Goal: Information Seeking & Learning: Learn about a topic

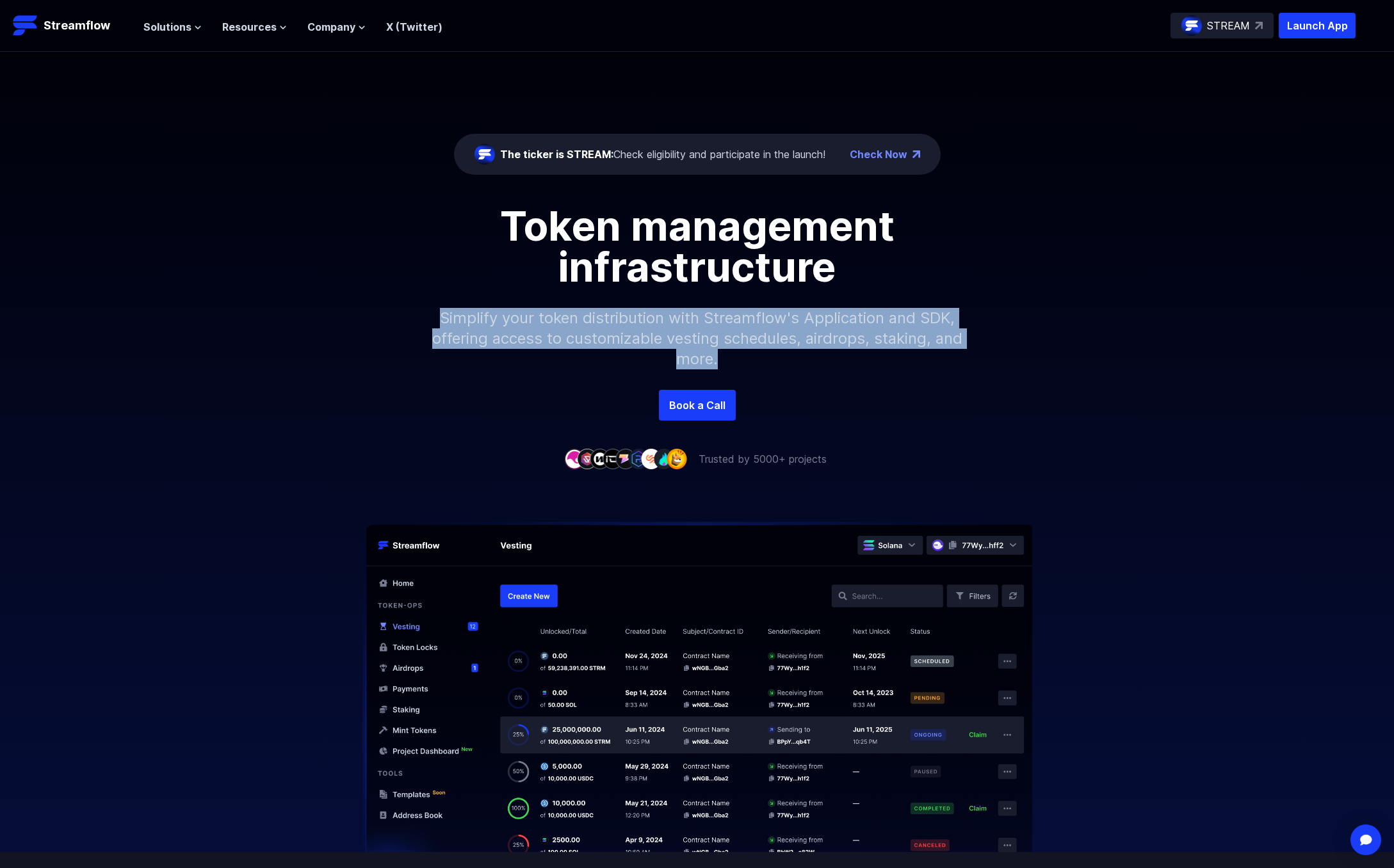
drag, startPoint x: 501, startPoint y: 303, endPoint x: 832, endPoint y: 358, distance: 335.5
click at [832, 363] on p "Simplify your token distribution with Streamflow's Application and SDK, offerin…" at bounding box center [697, 338] width 550 height 102
click at [832, 345] on p "Simplify your token distribution with Streamflow's Application and SDK, offerin…" at bounding box center [697, 338] width 550 height 102
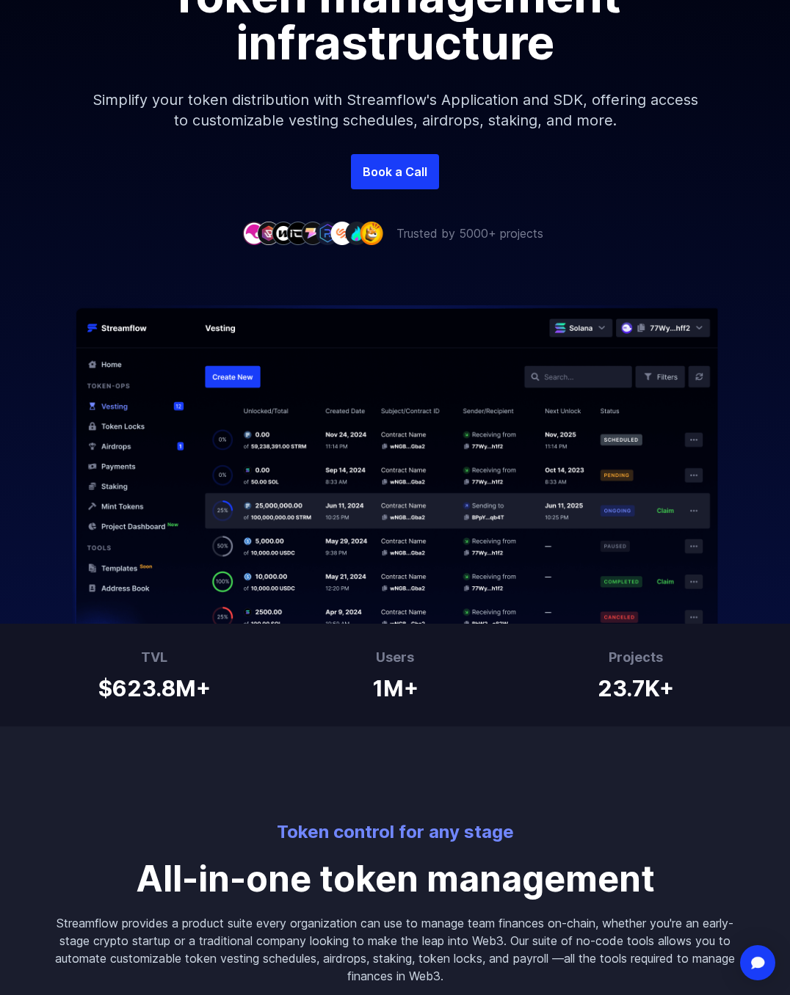
scroll to position [966, 0]
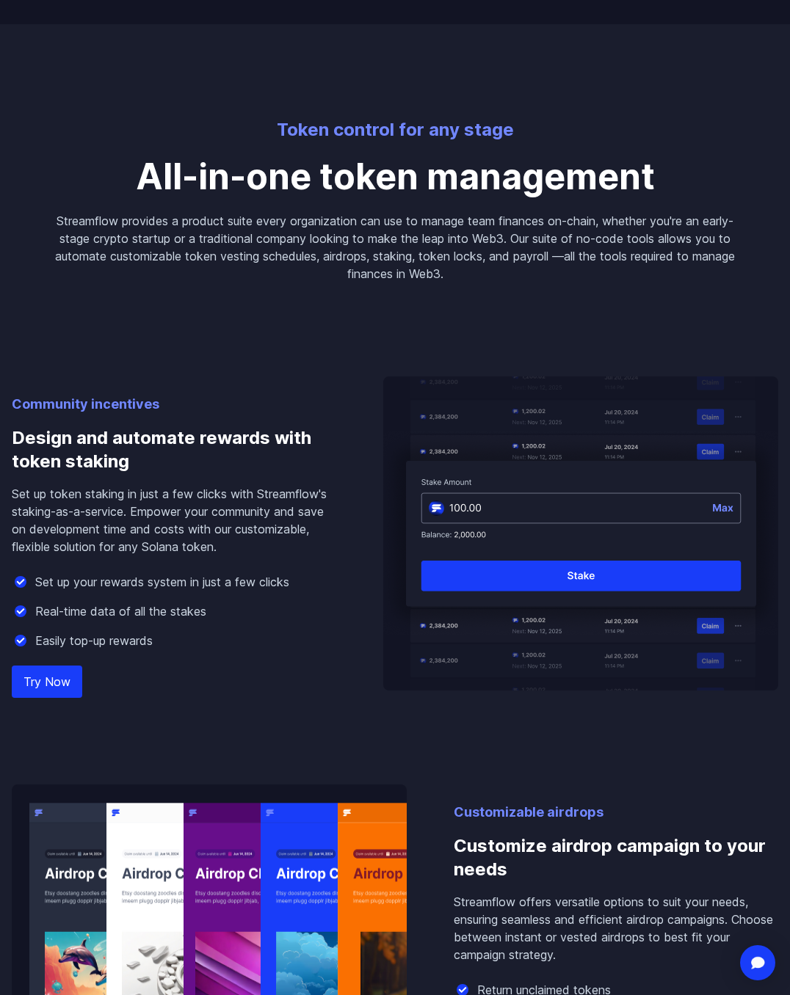
click at [464, 287] on div "Community incentives Design and automate rewards with token staking Set up toke…" at bounding box center [395, 691] width 790 height 816
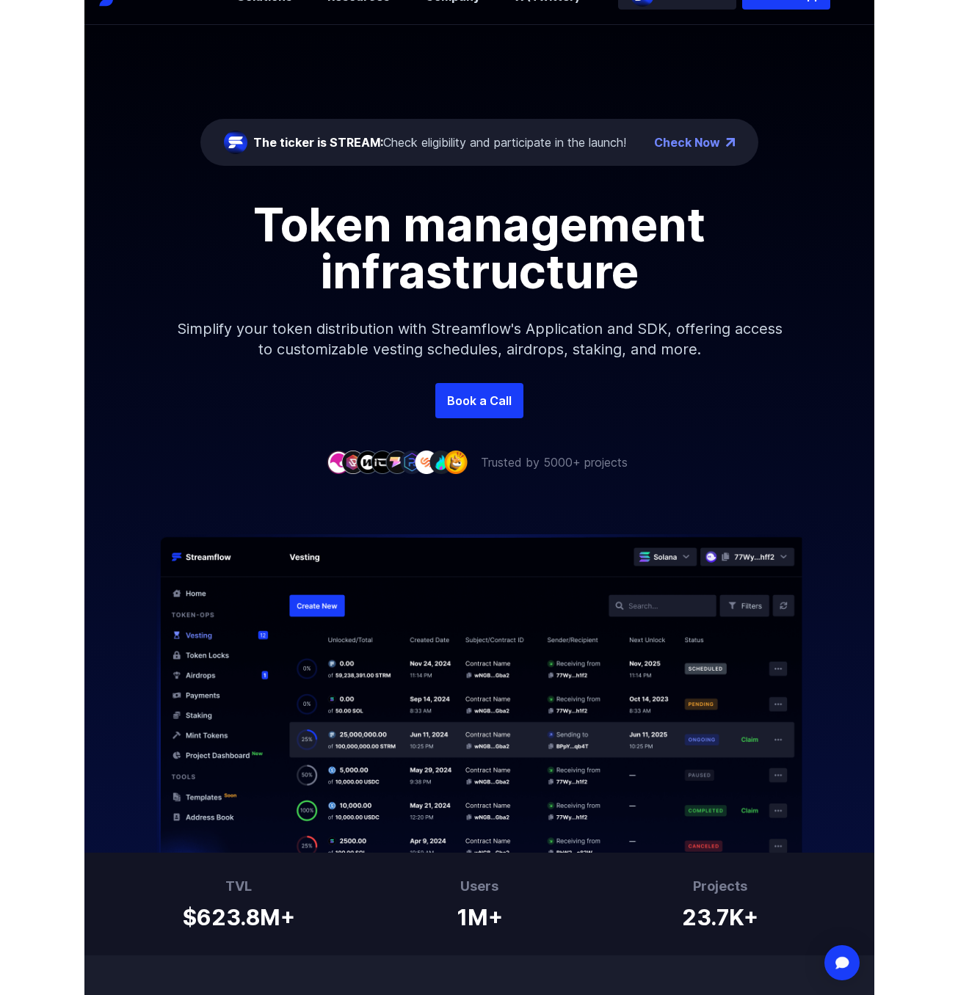
scroll to position [0, 0]
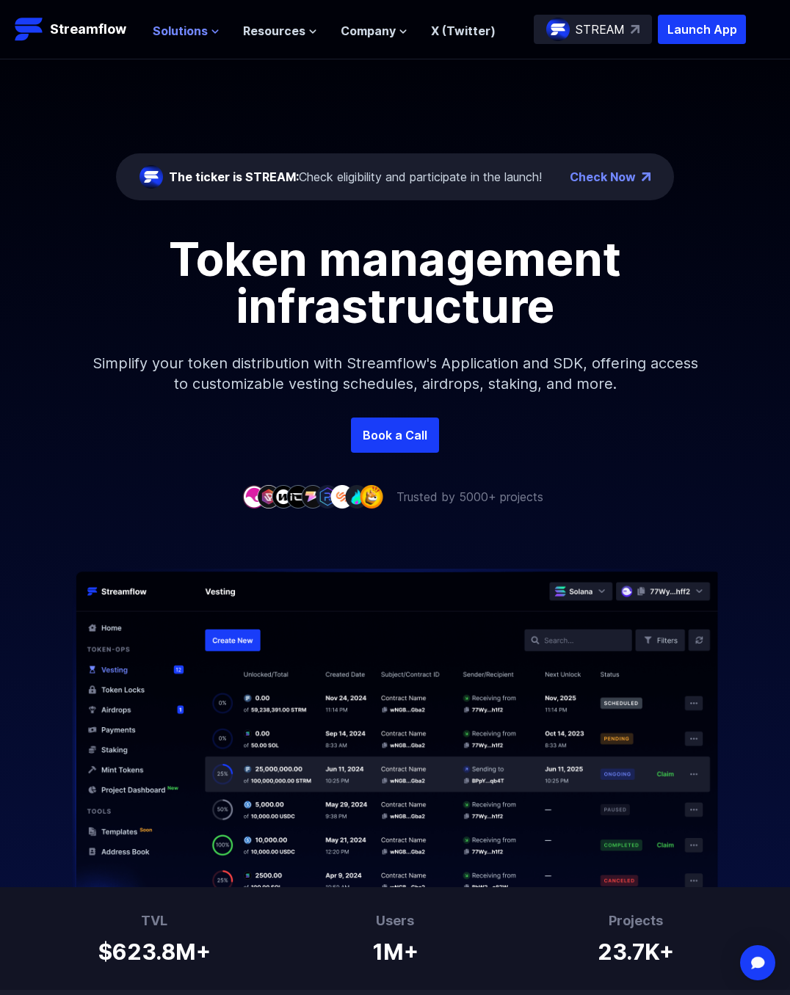
click at [196, 33] on span "Solutions" at bounding box center [180, 31] width 55 height 18
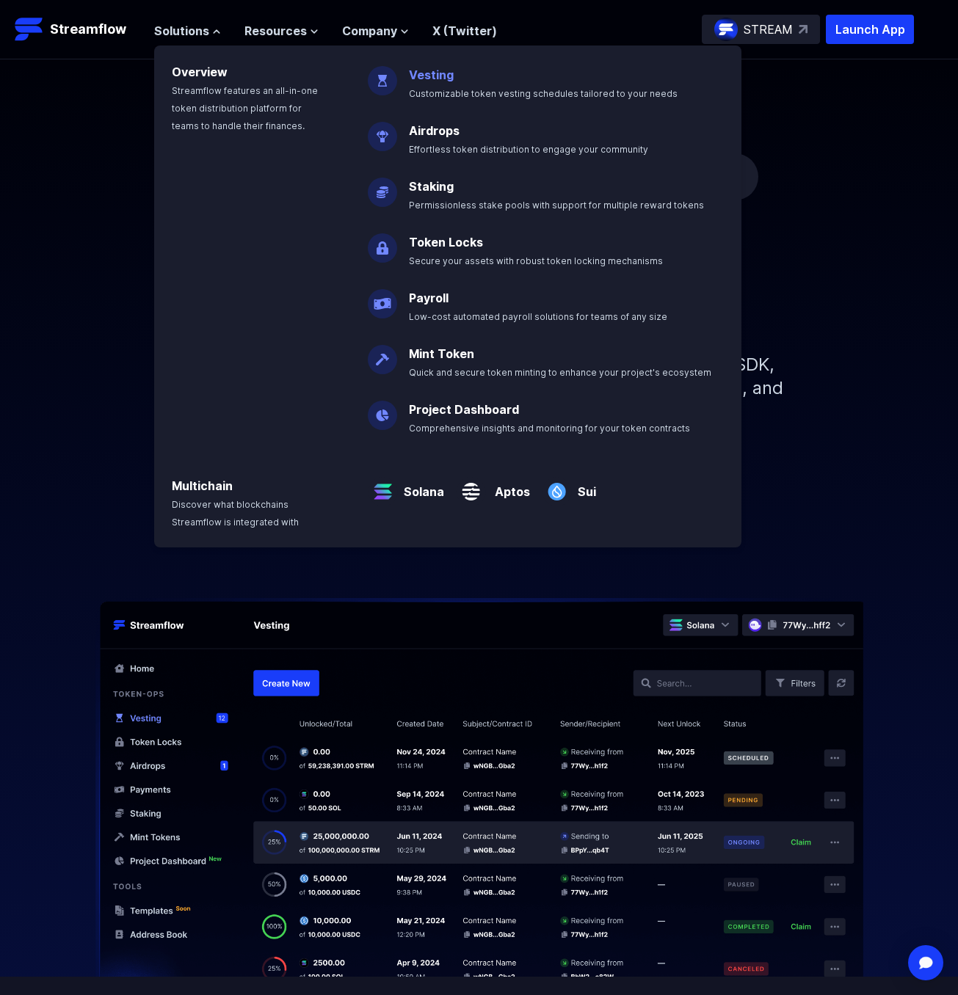
click at [424, 81] on link "Vesting" at bounding box center [431, 75] width 45 height 15
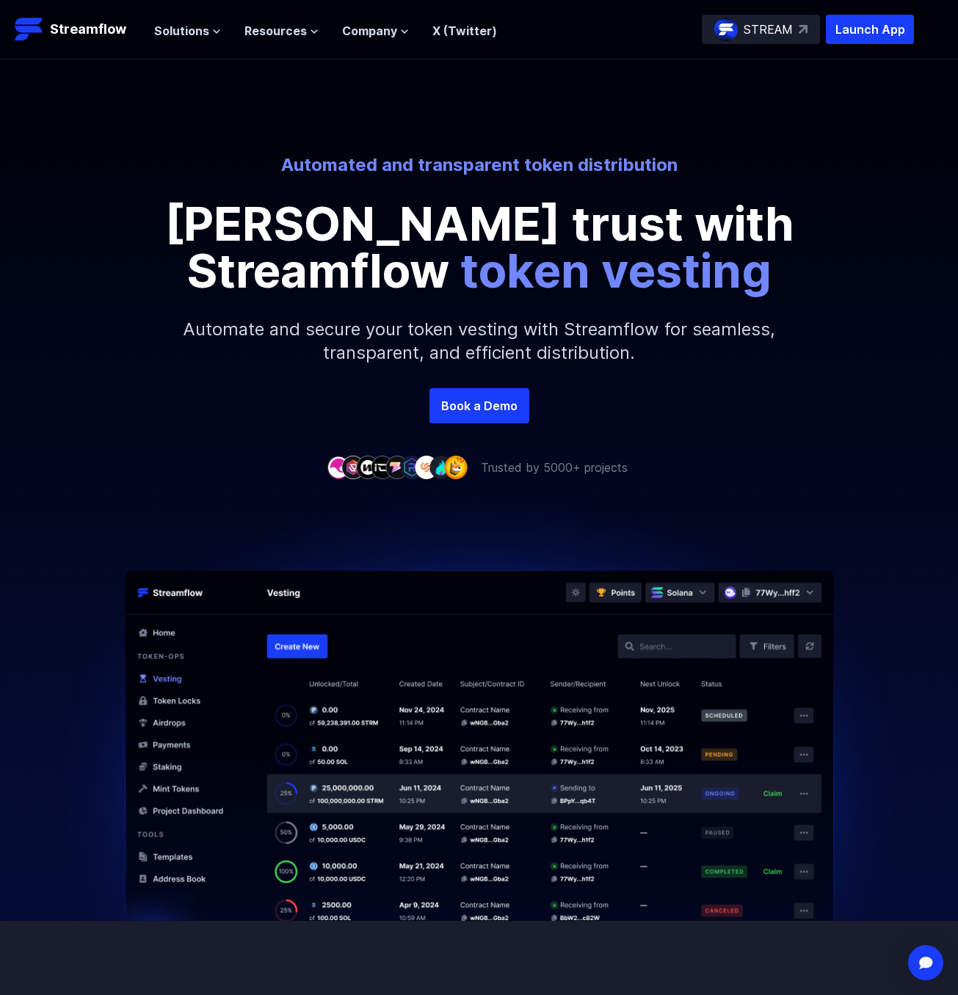
click at [123, 438] on div "Automated and transparent token distribution Foster trust with Streamflow token…" at bounding box center [479, 267] width 958 height 417
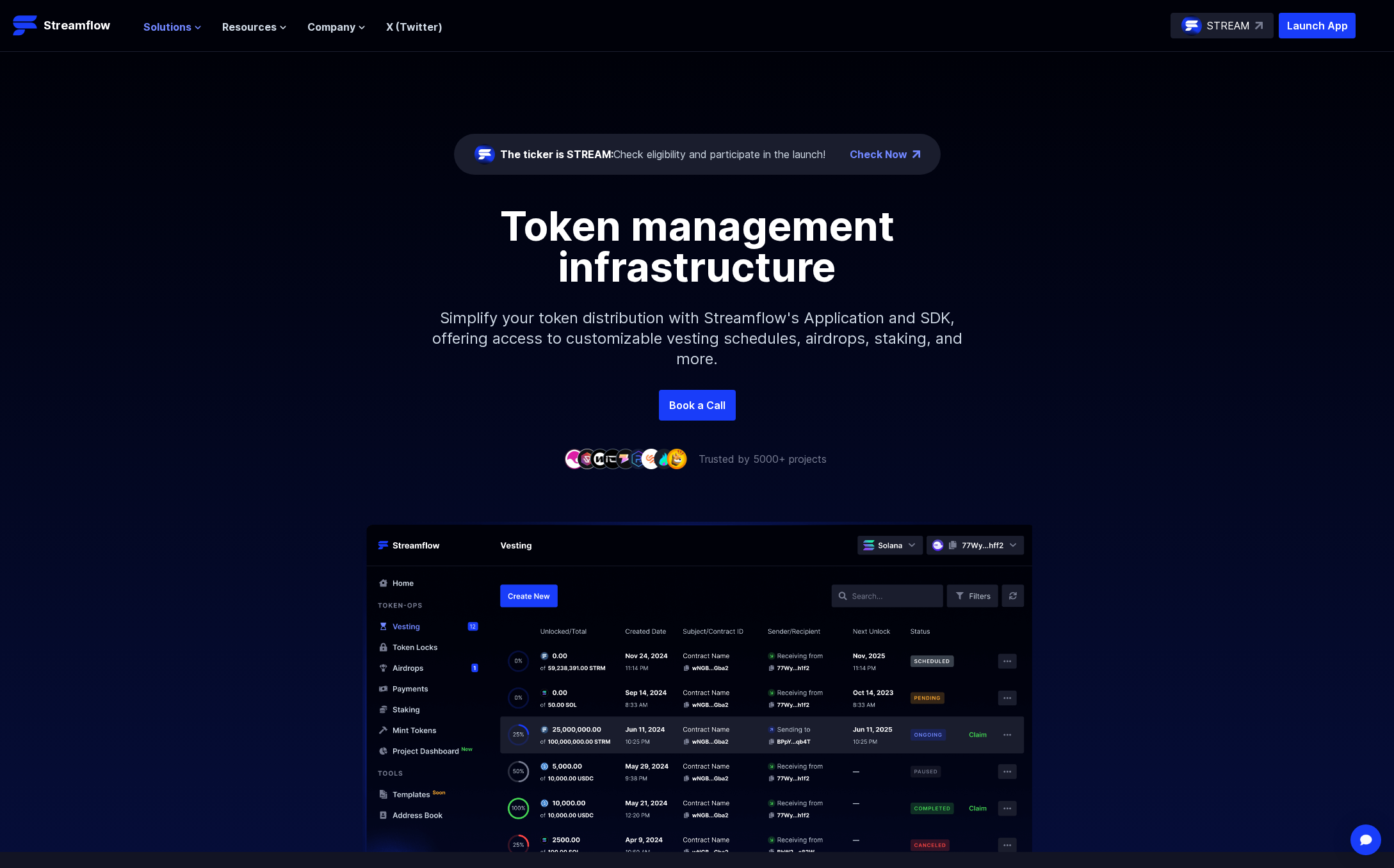
click at [165, 26] on span "Solutions" at bounding box center [167, 27] width 48 height 16
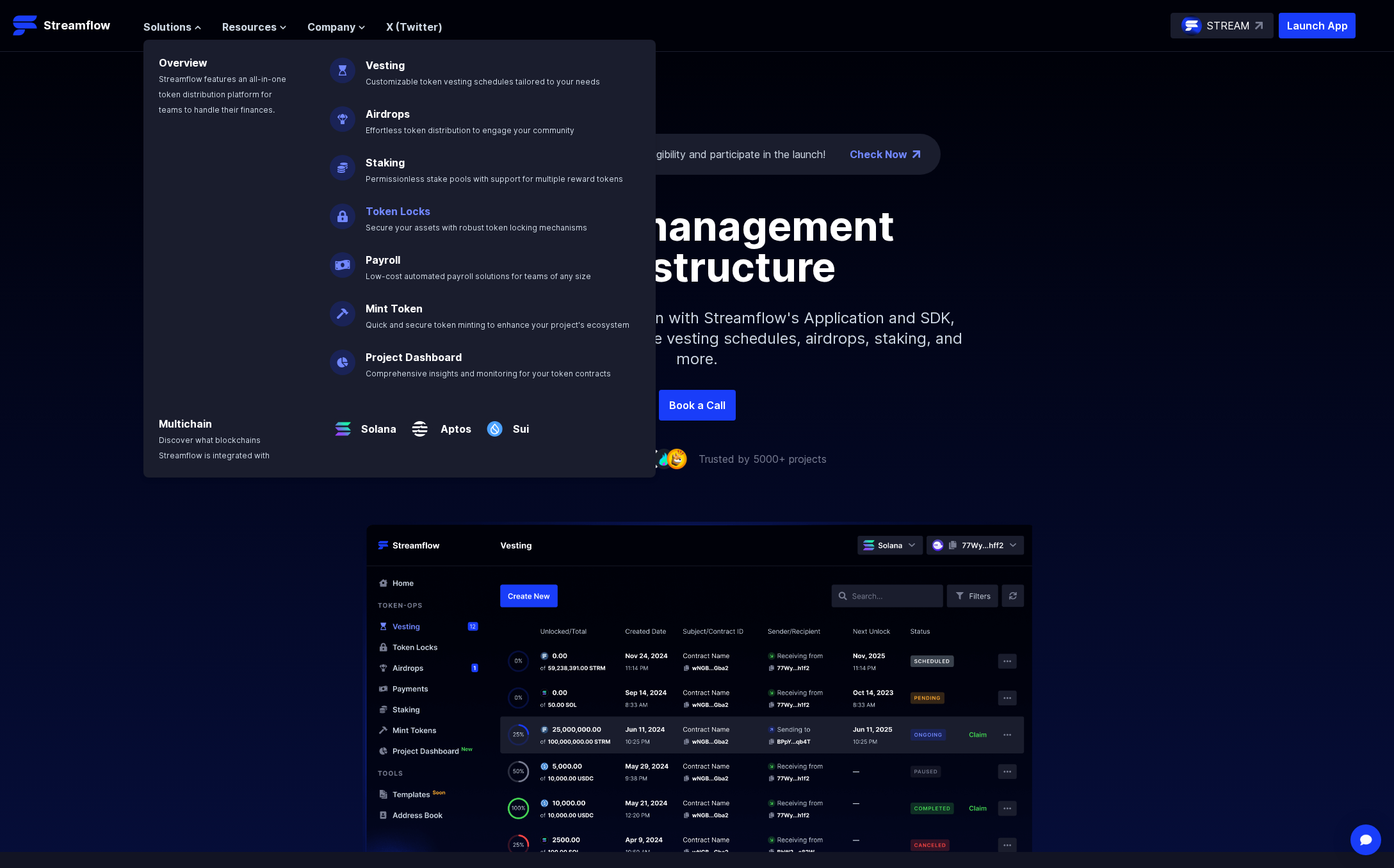
click at [402, 234] on p "Token Locks Secure your assets with robust token locking mechanisms" at bounding box center [485, 214] width 255 height 41
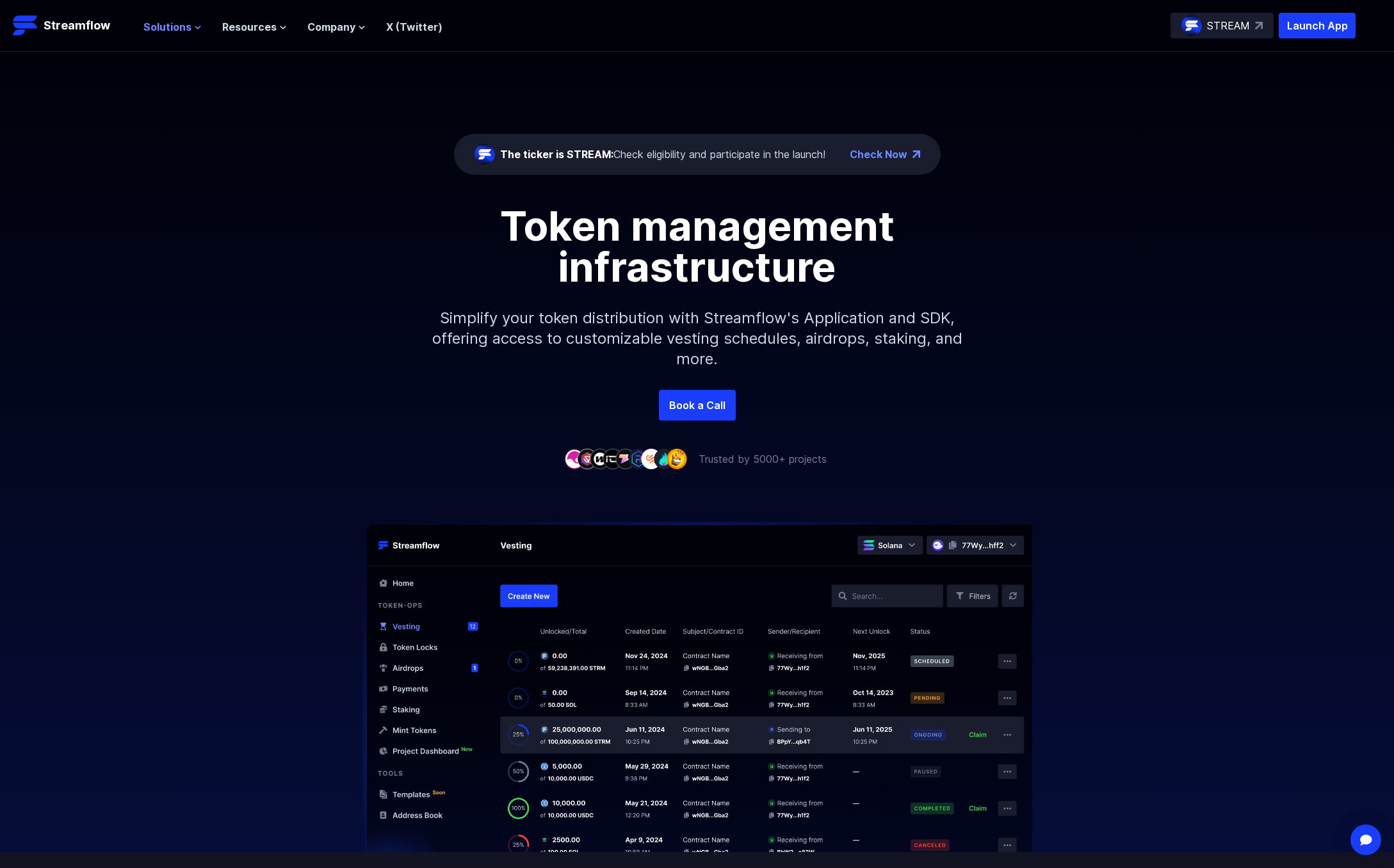
click at [165, 27] on span "Solutions" at bounding box center [167, 27] width 48 height 16
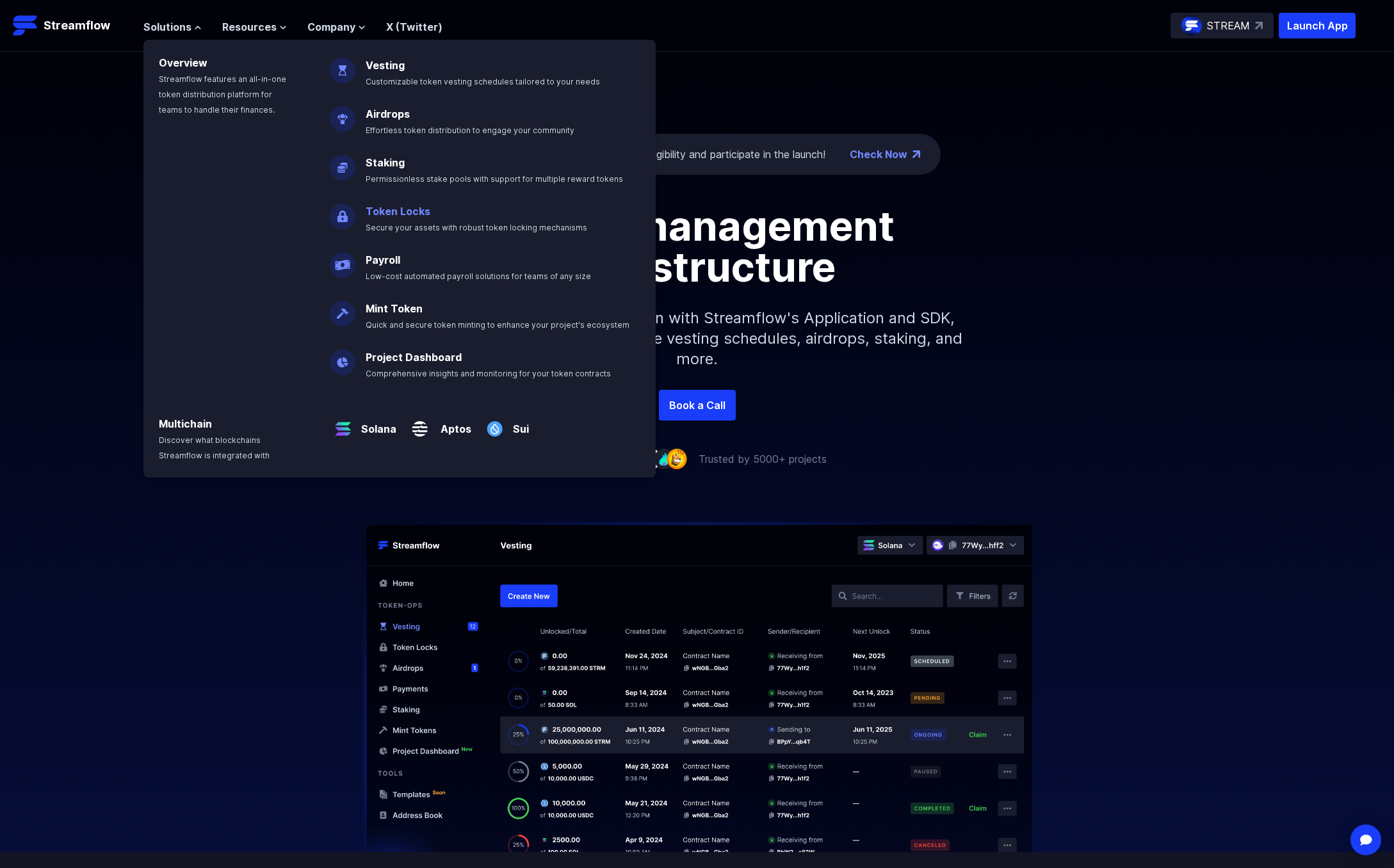
click at [393, 208] on link "Token Locks" at bounding box center [398, 211] width 65 height 13
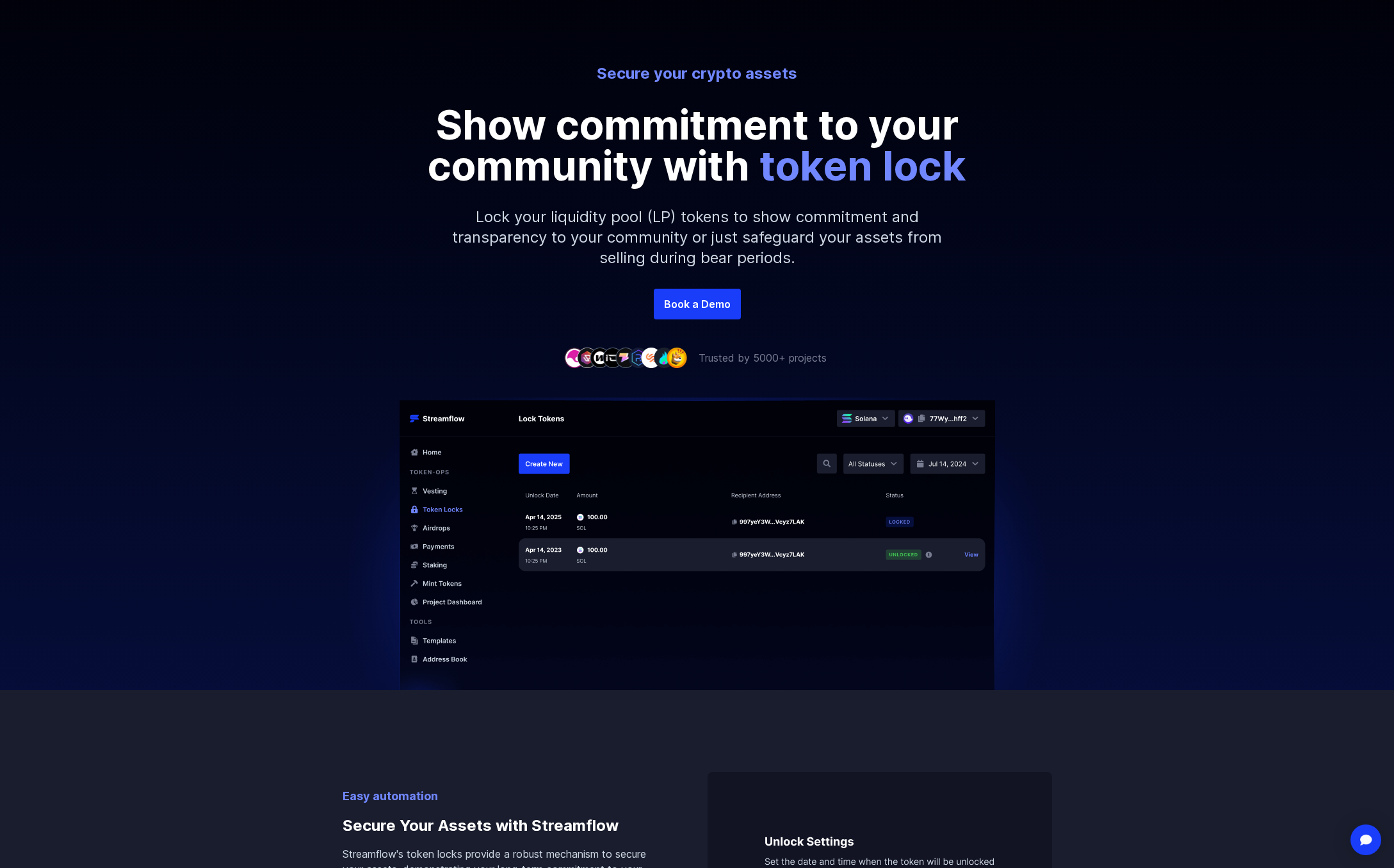
scroll to position [259, 0]
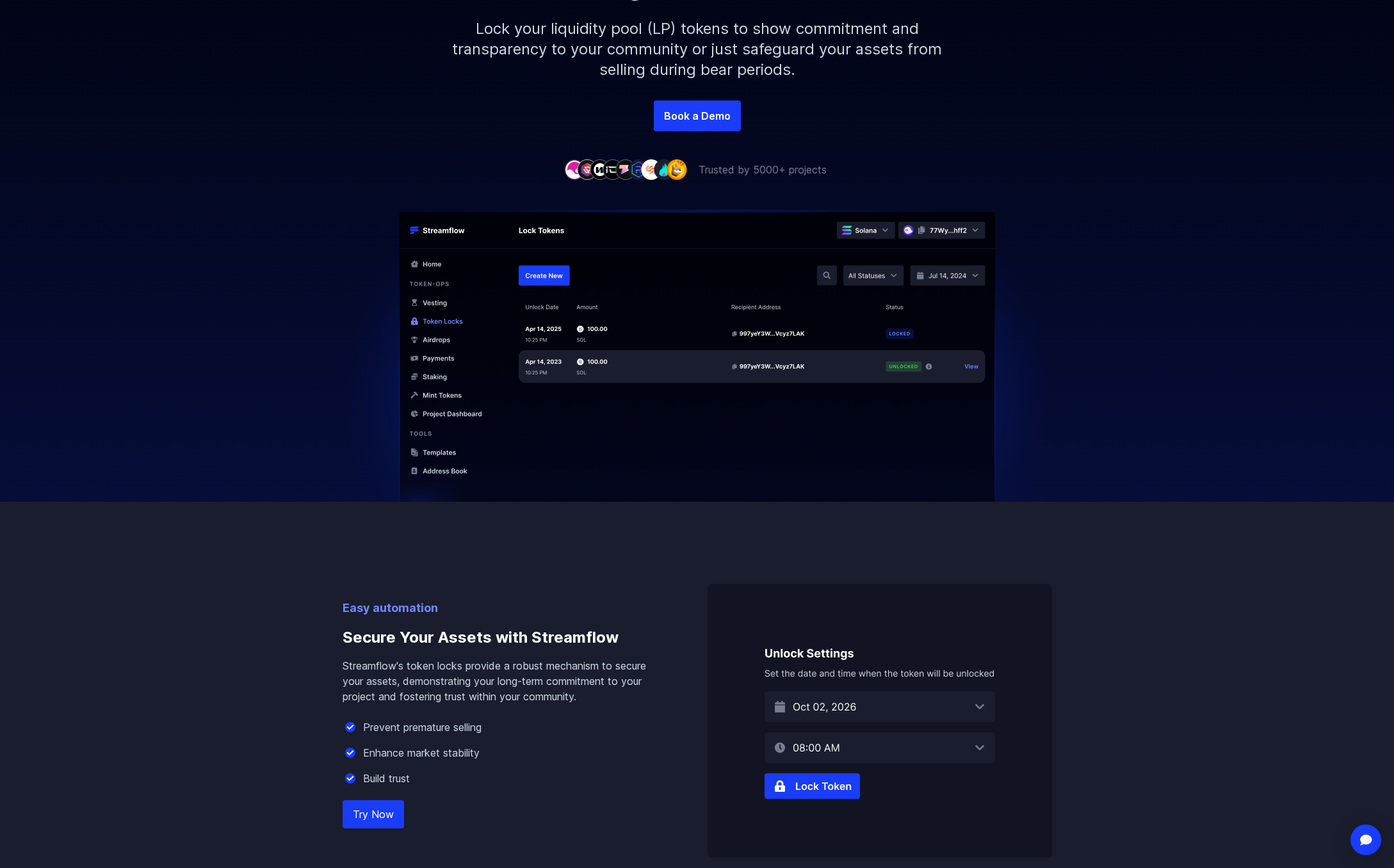
click at [557, 366] on img at bounding box center [697, 372] width 730 height 325
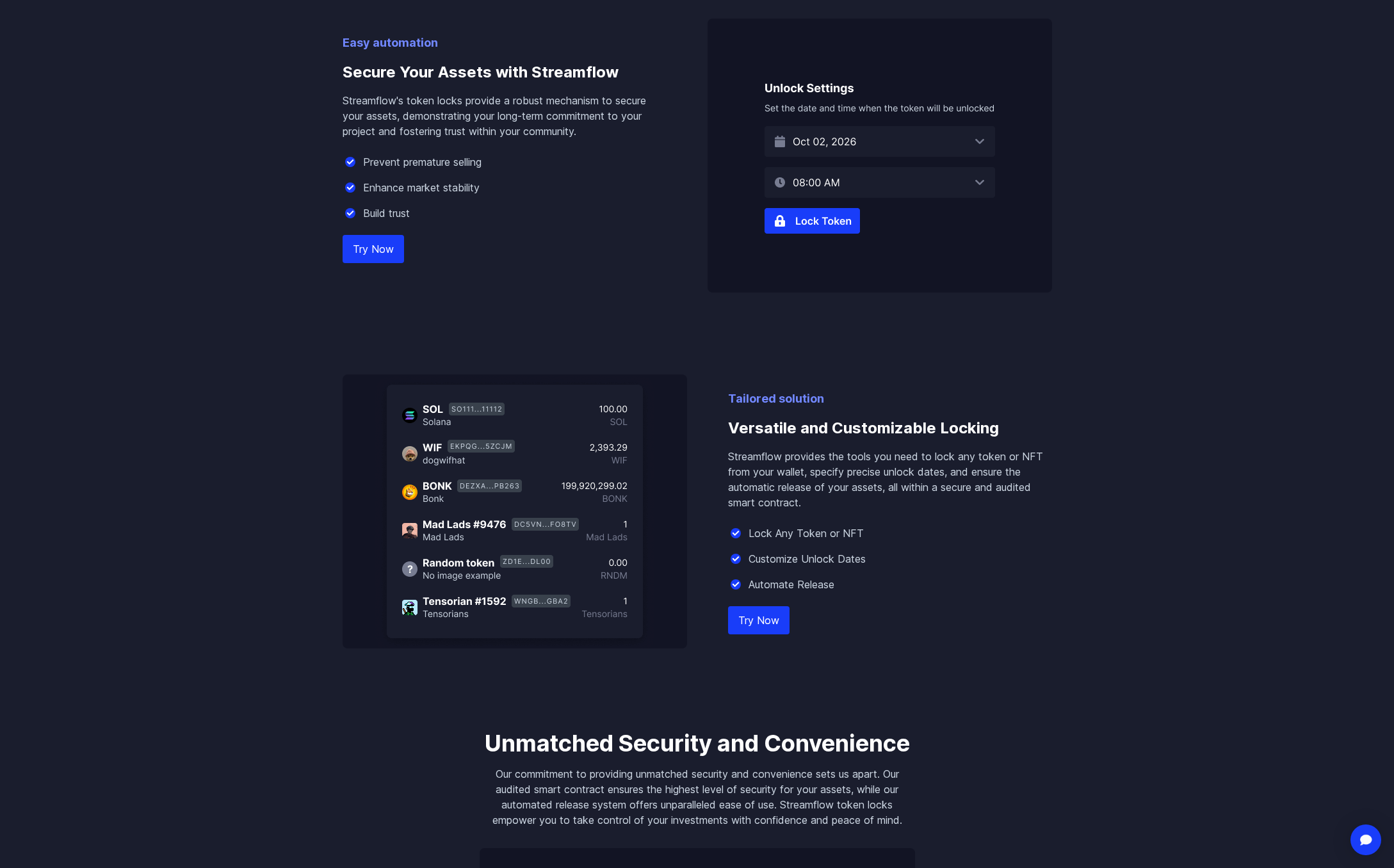
scroll to position [820, 0]
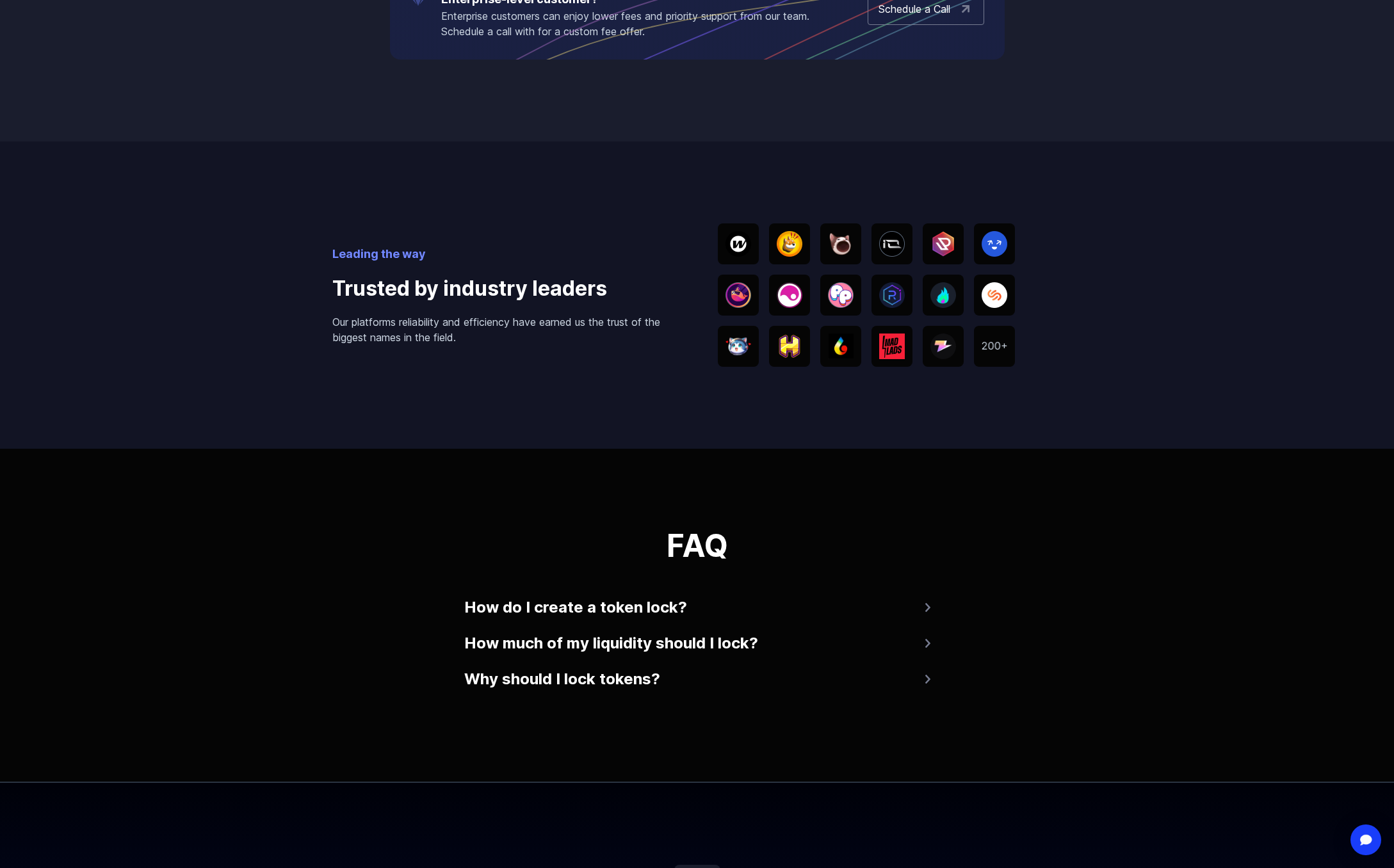
scroll to position [2086, 0]
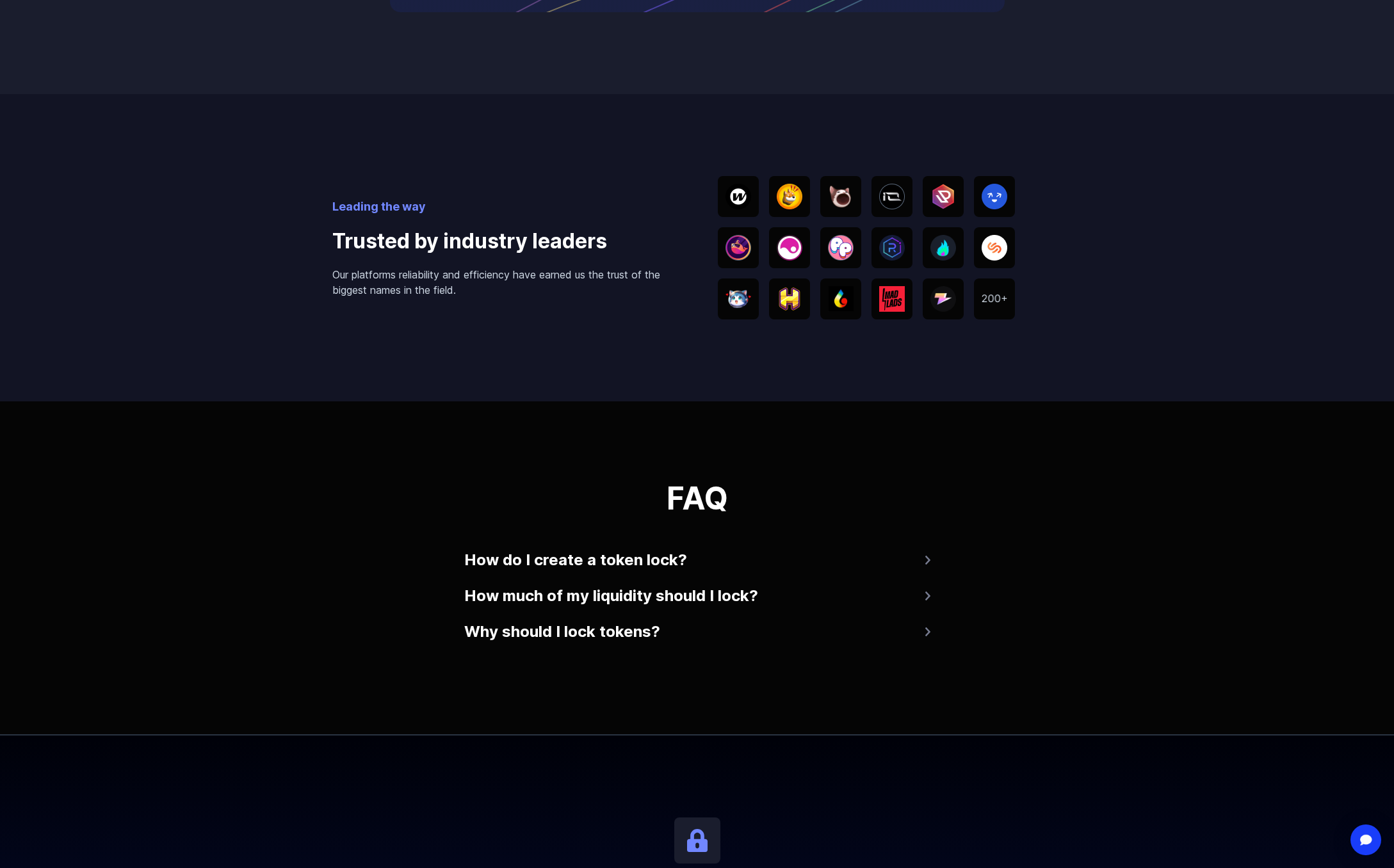
click at [874, 351] on div "Leading the way Trusted by industry leaders Our platforms reliability and effic…" at bounding box center [697, 248] width 730 height 307
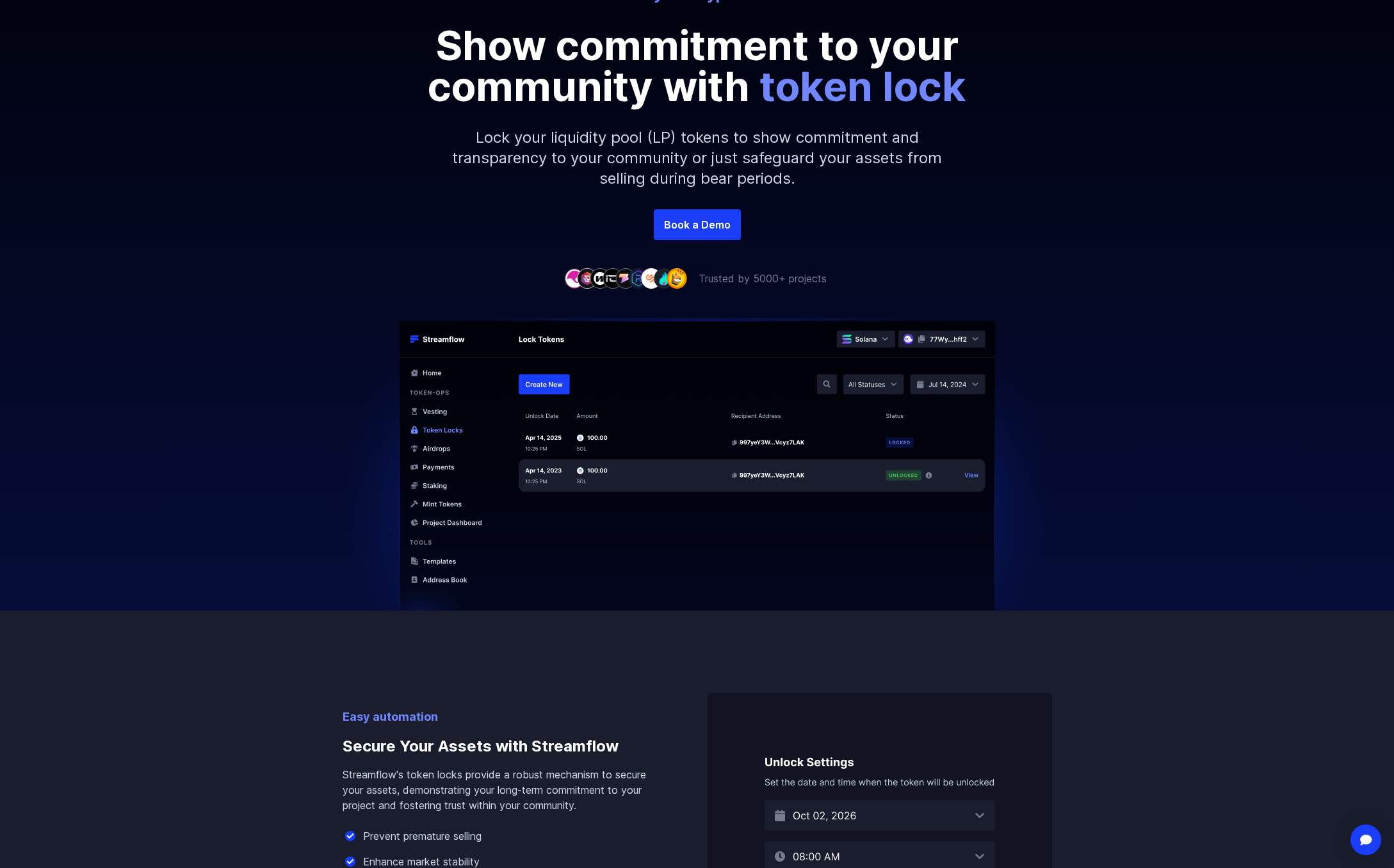
scroll to position [0, 0]
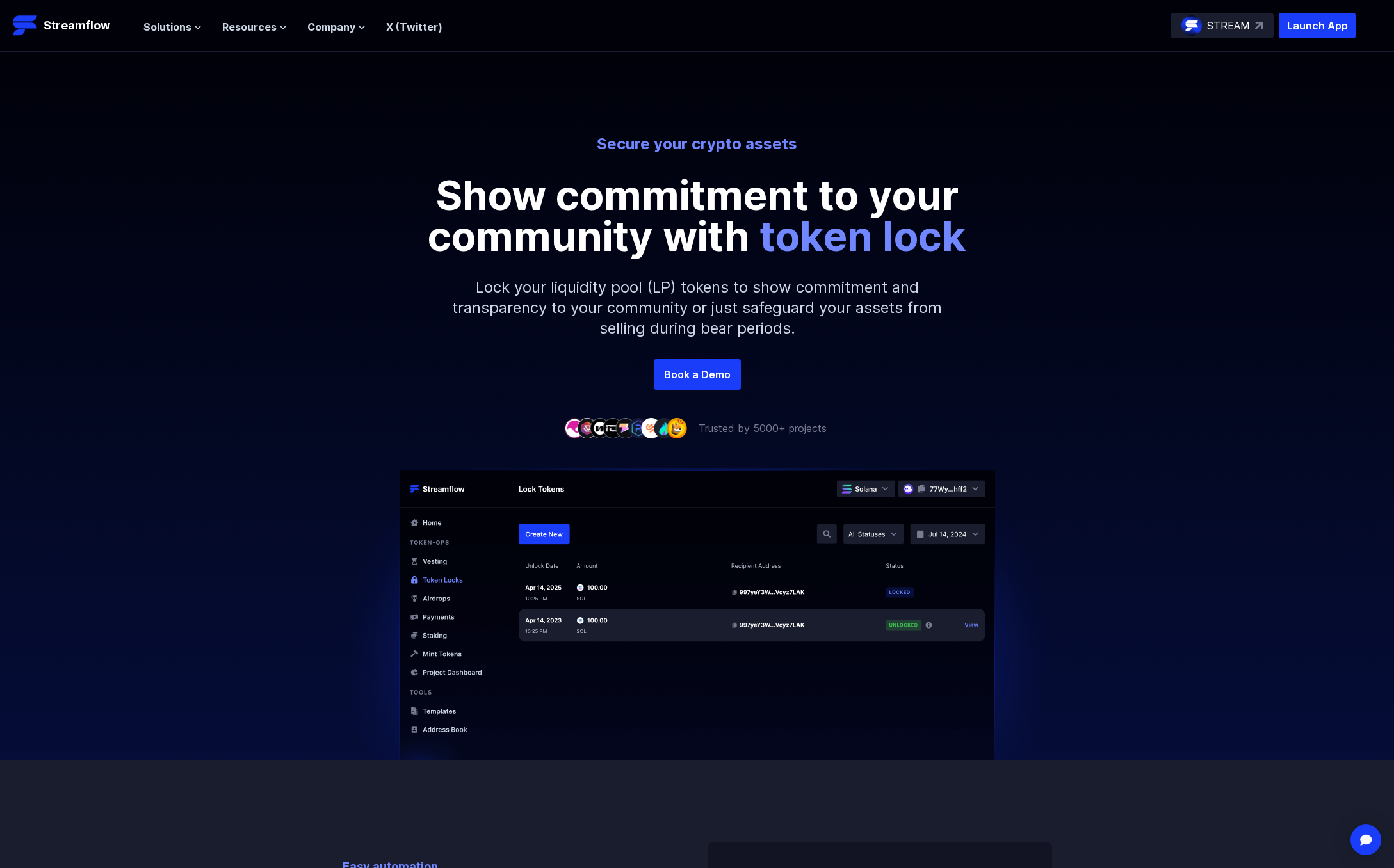
click at [1210, 35] on div "STREAM" at bounding box center [1222, 25] width 103 height 25
click at [372, 464] on div at bounding box center [697, 598] width 1394 height 325
drag, startPoint x: 736, startPoint y: 331, endPoint x: 828, endPoint y: 325, distance: 92.2
click at [828, 325] on p "Lock your liquidity pool (LP) tokens to show commitment and transparency to you…" at bounding box center [697, 307] width 550 height 102
drag, startPoint x: 828, startPoint y: 325, endPoint x: 805, endPoint y: 326, distance: 23.0
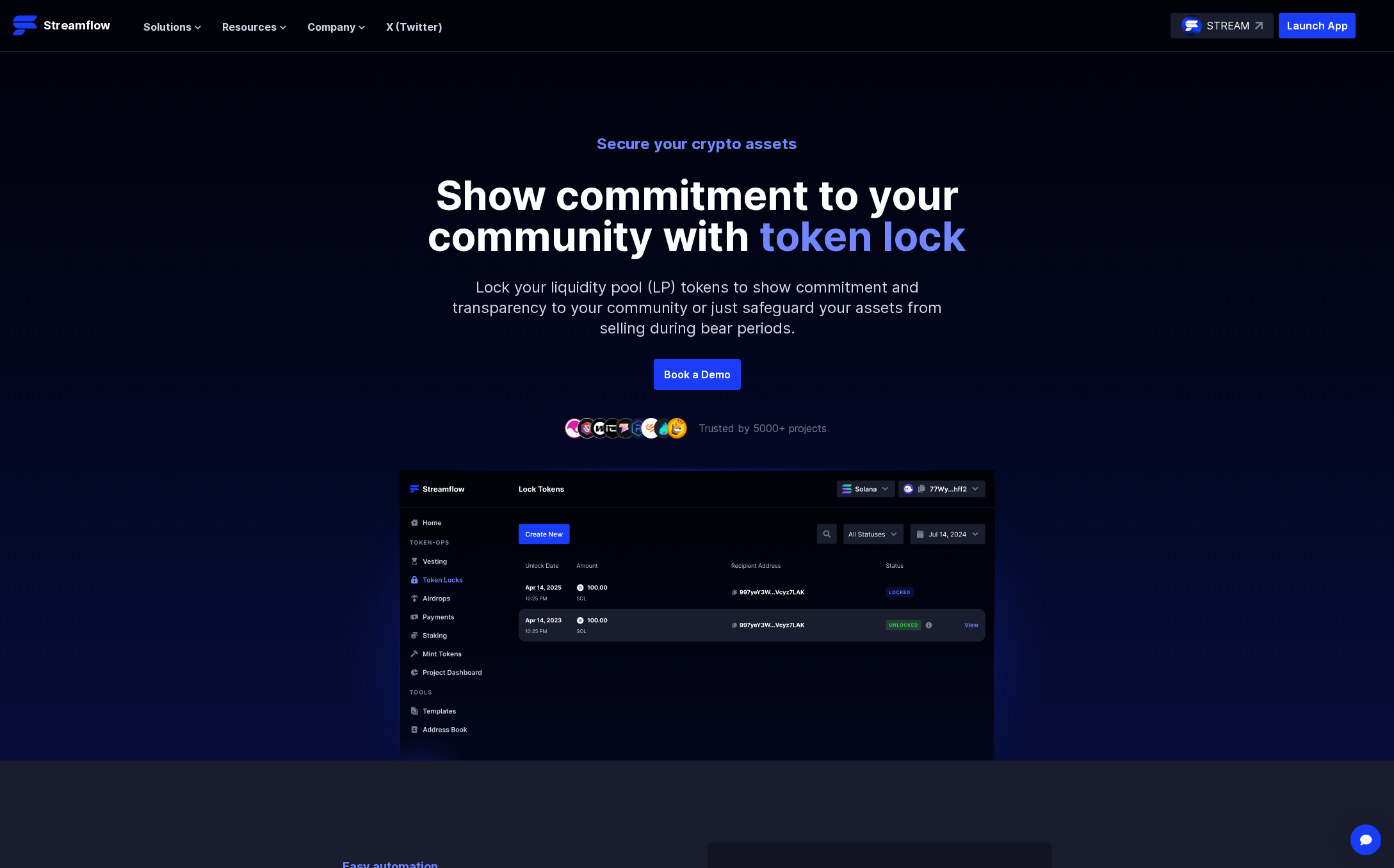
click at [826, 326] on p "Lock your liquidity pool (LP) tokens to show commitment and transparency to you…" at bounding box center [697, 307] width 550 height 102
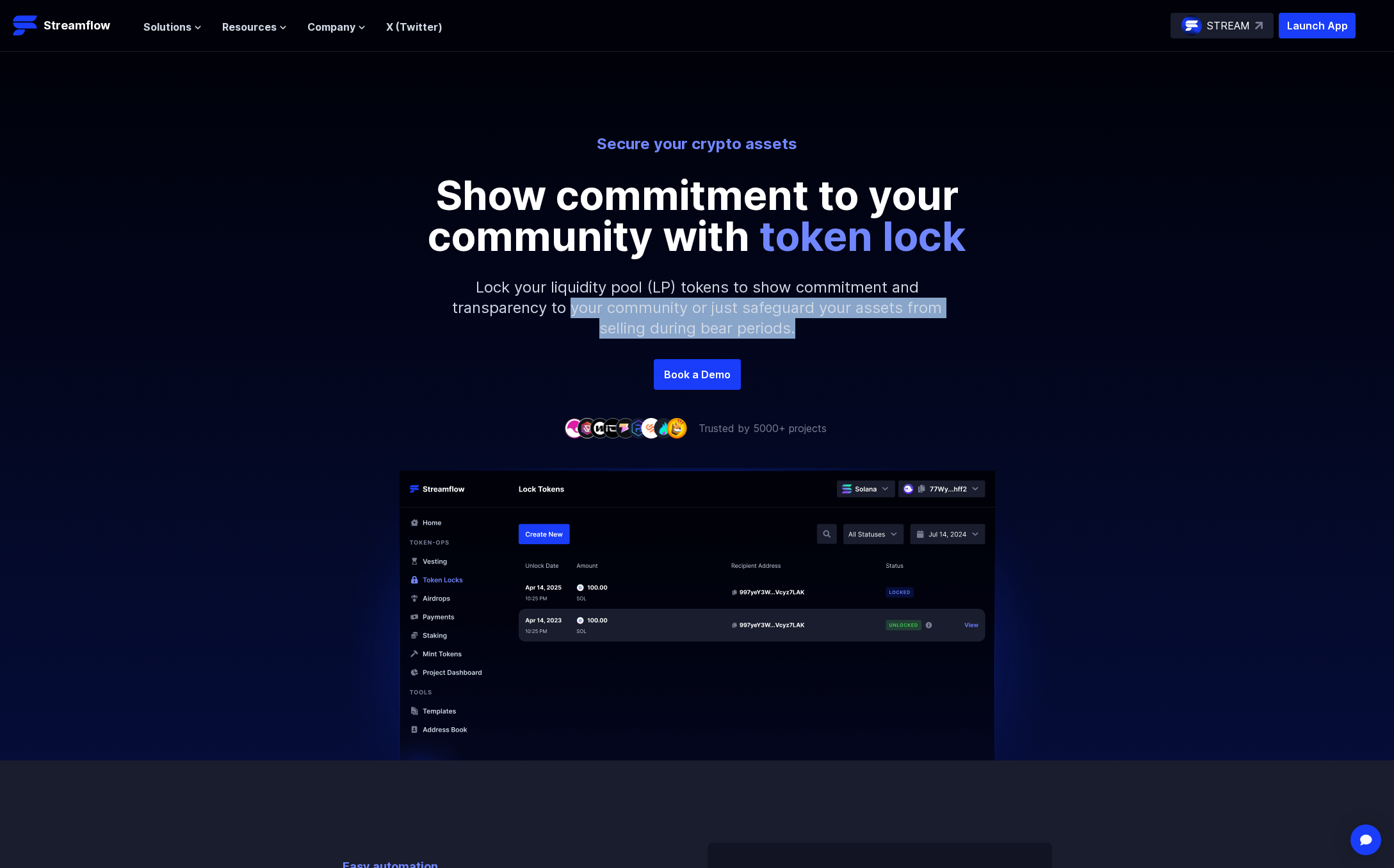
drag, startPoint x: 805, startPoint y: 326, endPoint x: 529, endPoint y: 290, distance: 278.3
click at [533, 292] on p "Lock your liquidity pool (LP) tokens to show commitment and transparency to you…" at bounding box center [697, 307] width 550 height 102
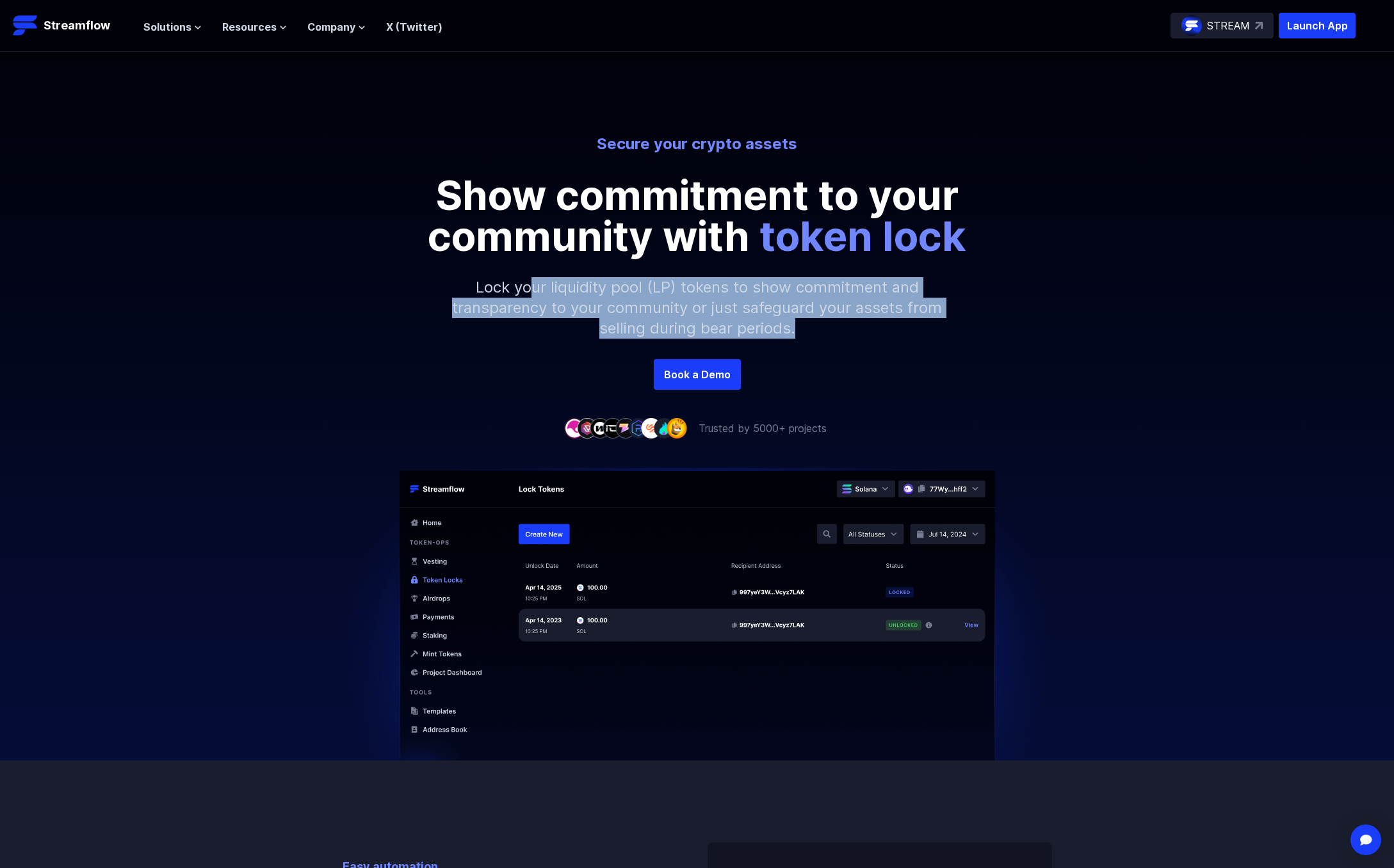
drag, startPoint x: 529, startPoint y: 290, endPoint x: 572, endPoint y: 285, distance: 43.3
click at [530, 290] on p "Lock your liquidity pool (LP) tokens to show commitment and transparency to you…" at bounding box center [697, 307] width 550 height 102
drag, startPoint x: 572, startPoint y: 285, endPoint x: 821, endPoint y: 312, distance: 250.5
click at [820, 311] on p "Lock your liquidity pool (LP) tokens to show commitment and transparency to you…" at bounding box center [697, 307] width 550 height 102
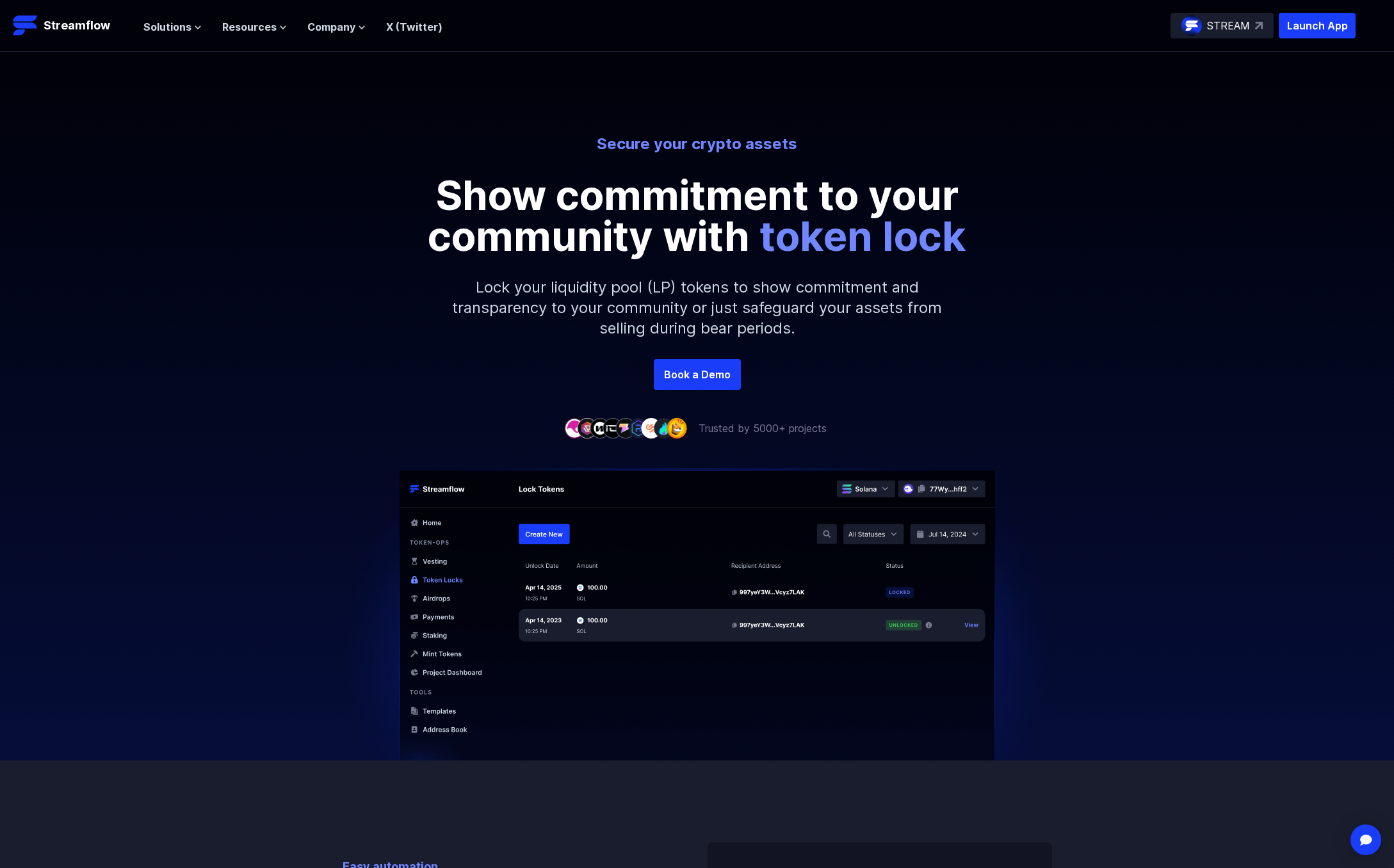
click at [821, 312] on p "Lock your liquidity pool (LP) tokens to show commitment and transparency to you…" at bounding box center [697, 307] width 550 height 102
